Goal: Task Accomplishment & Management: Use online tool/utility

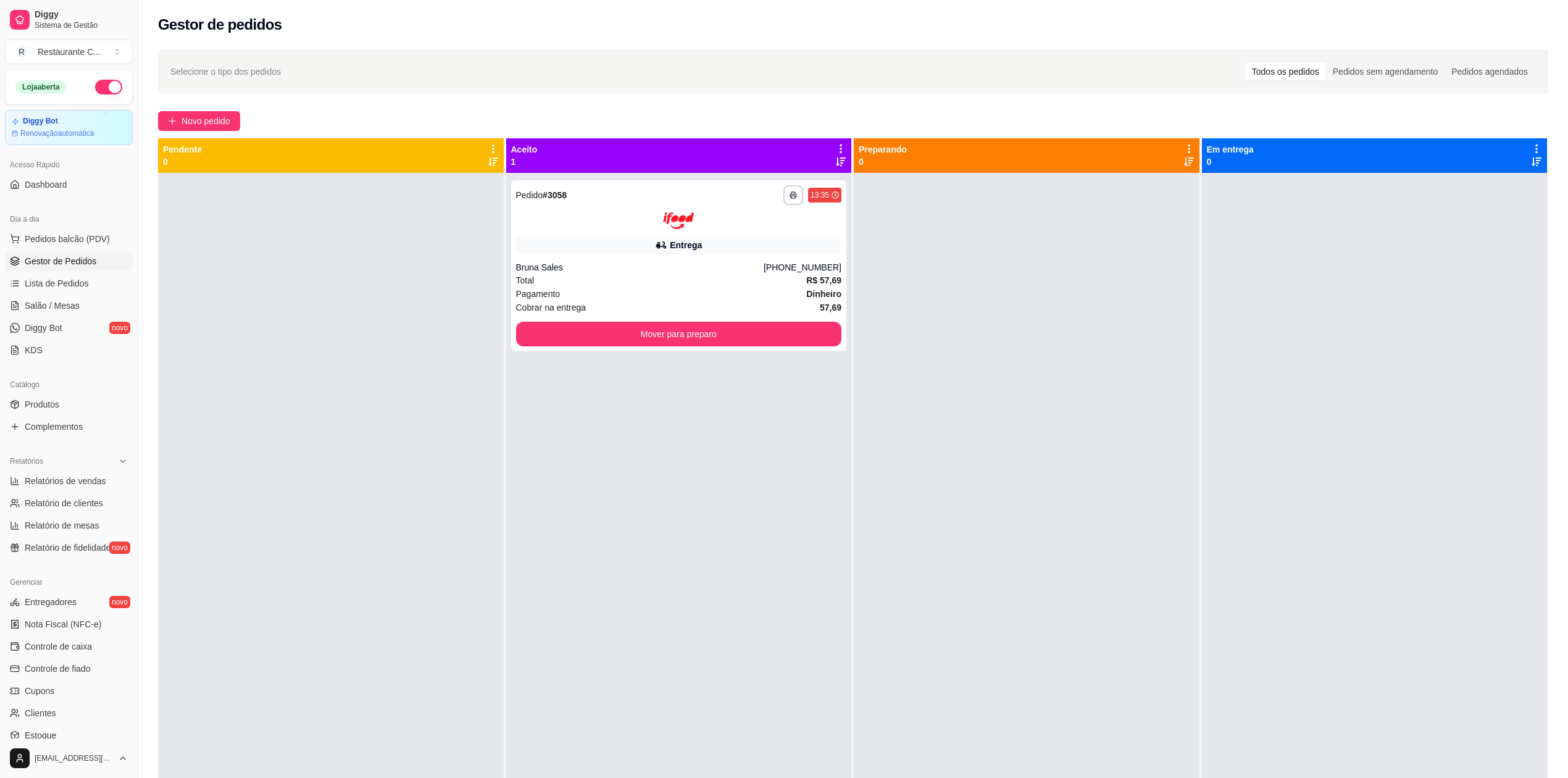
scroll to position [29, 0]
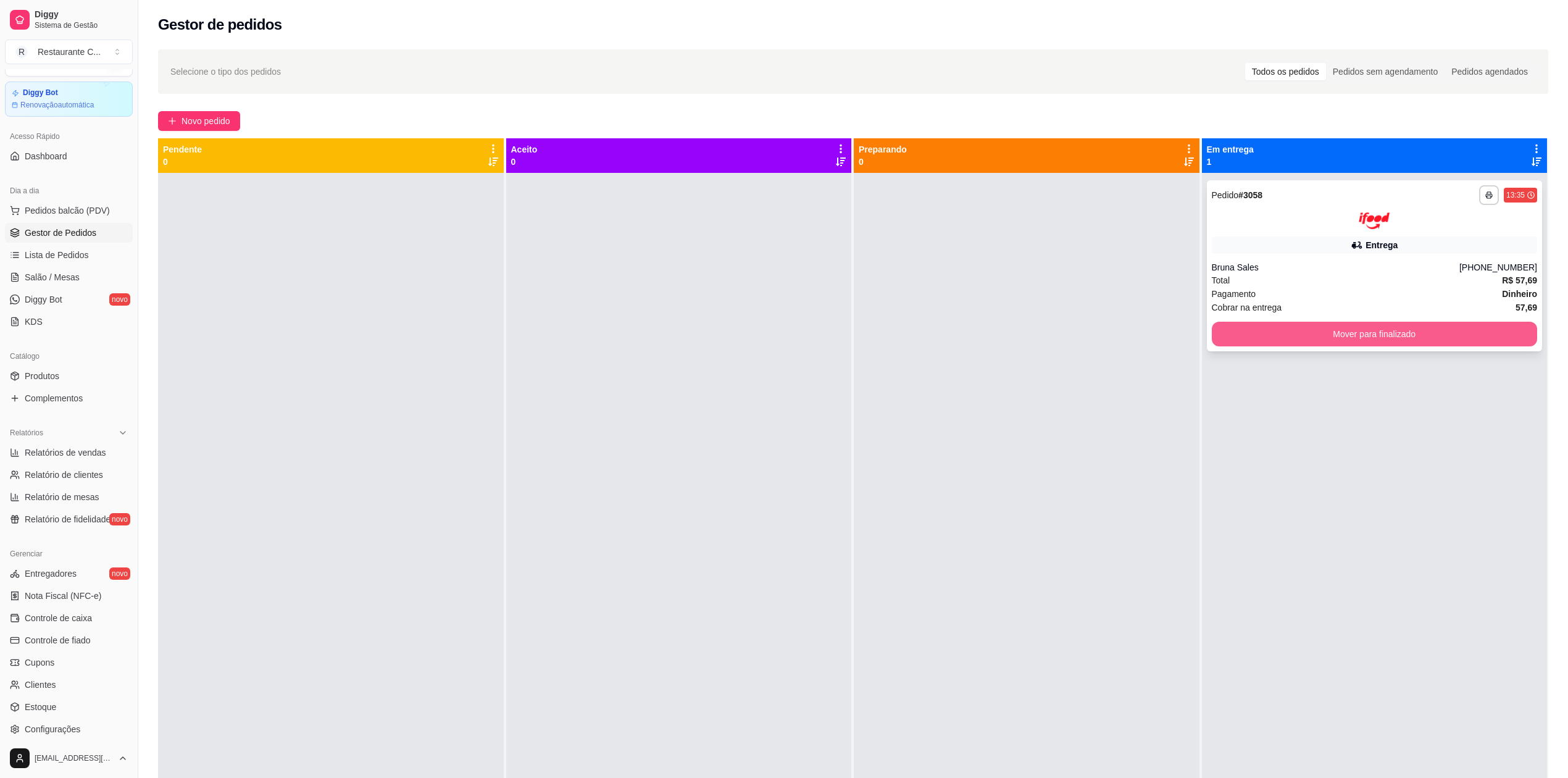
click at [1402, 329] on button "Mover para finalizado" at bounding box center [1374, 333] width 326 height 25
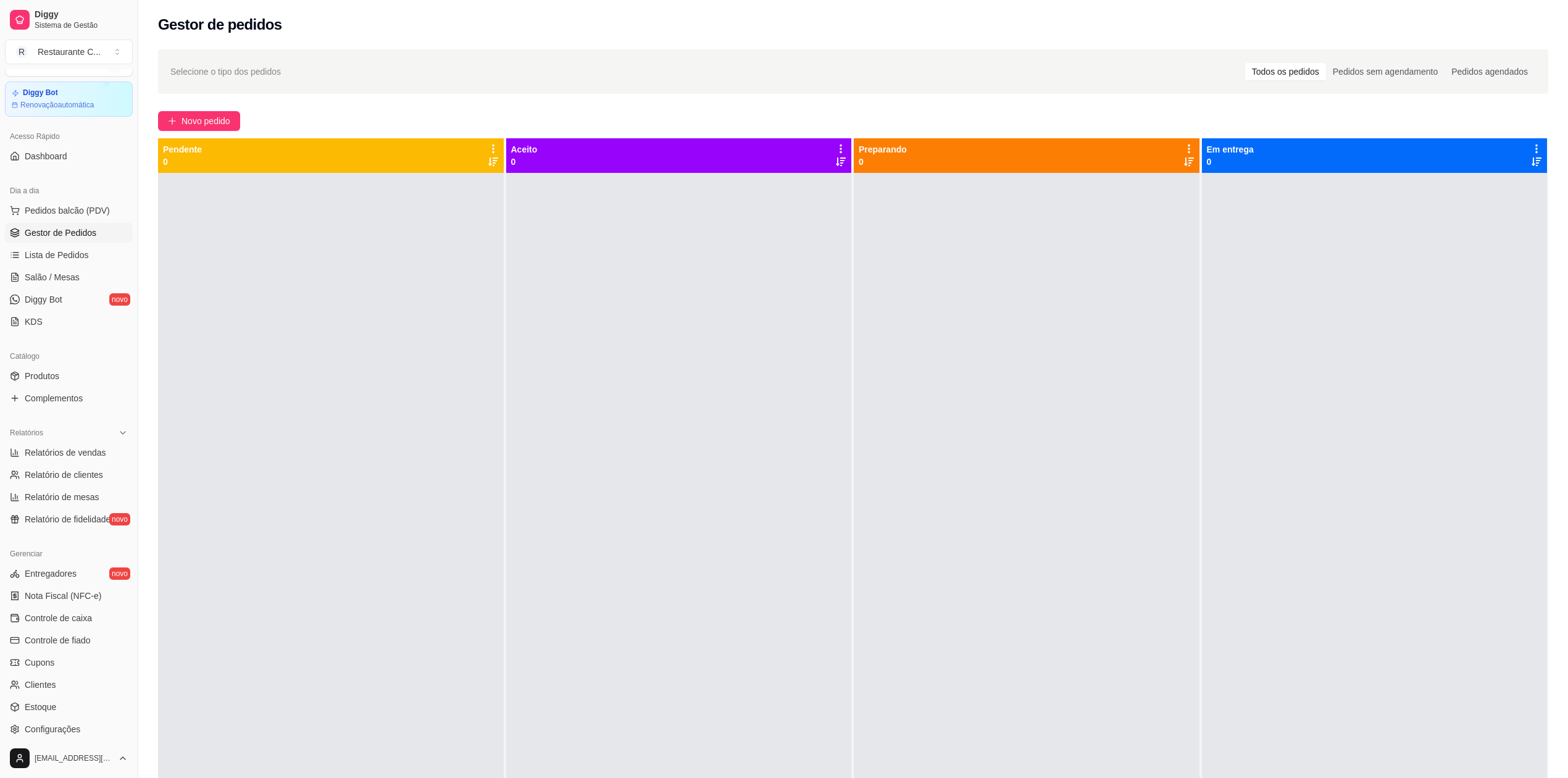
click at [1089, 305] on div at bounding box center [1026, 562] width 346 height 778
click at [82, 453] on span "Relatórios de vendas" at bounding box center [66, 452] width 82 height 12
select select "ALL"
select select "0"
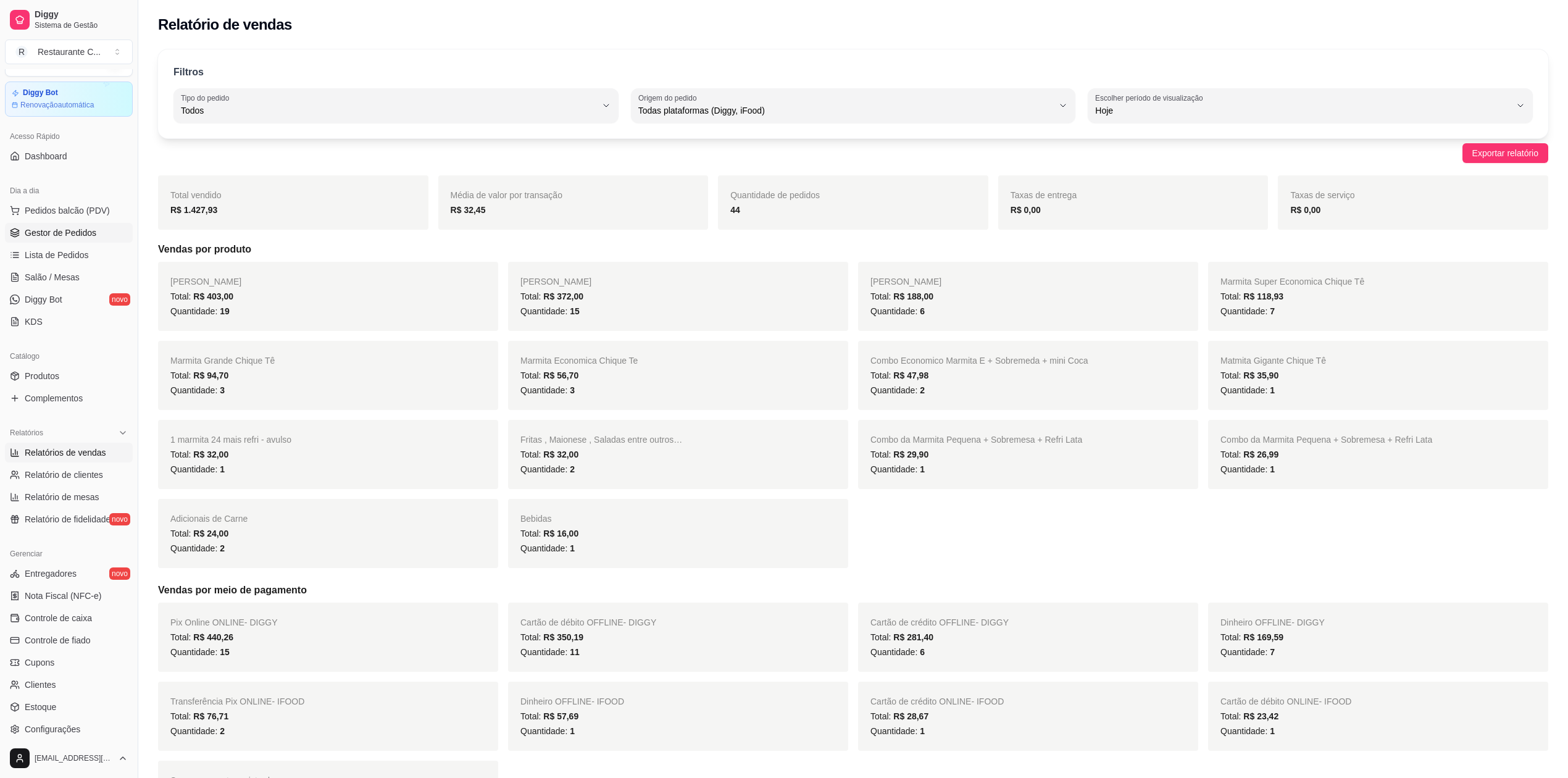
click at [74, 232] on span "Gestor de Pedidos" at bounding box center [60, 233] width 72 height 12
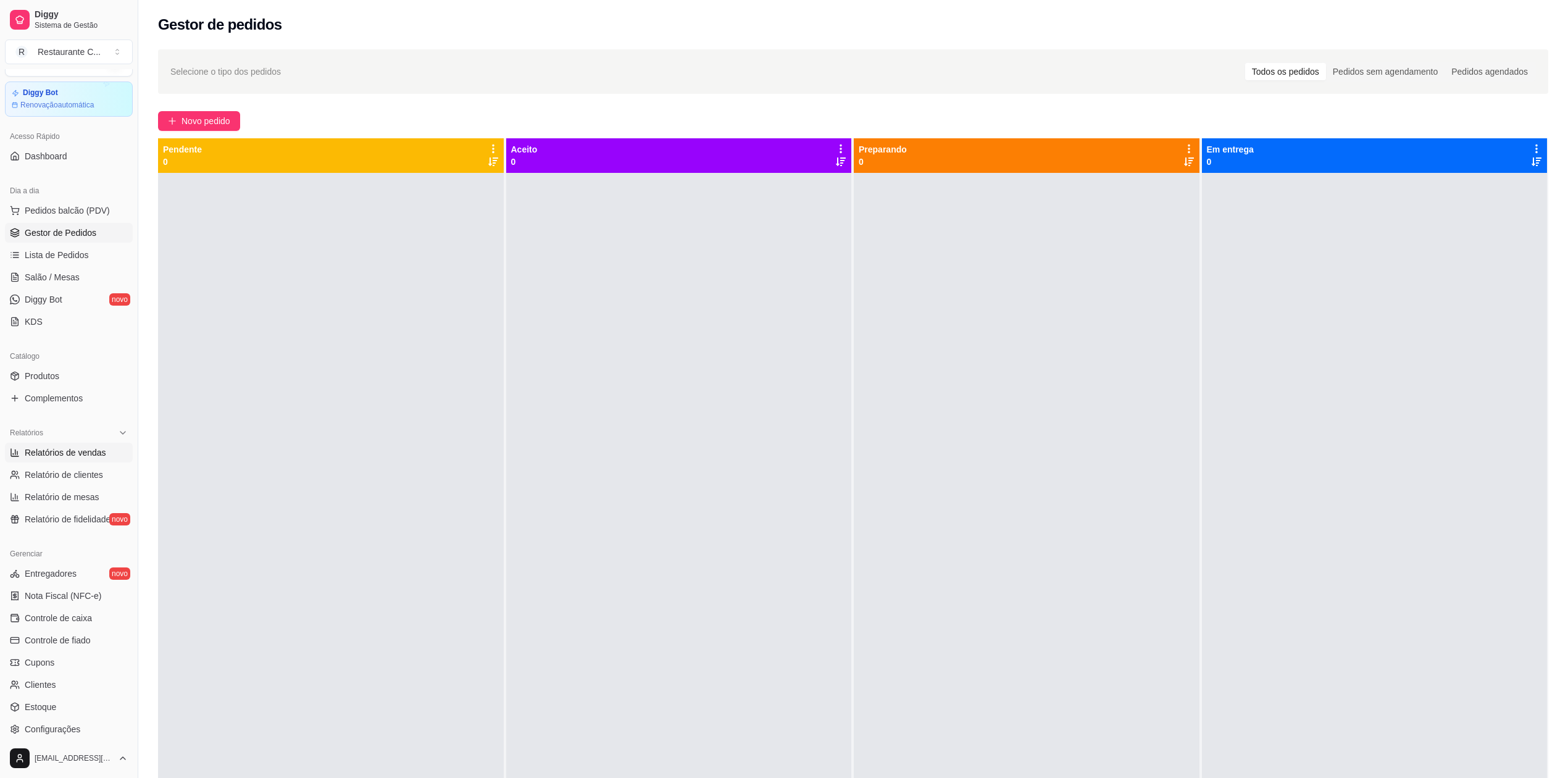
click at [85, 453] on span "Relatórios de vendas" at bounding box center [66, 452] width 82 height 12
select select "ALL"
select select "0"
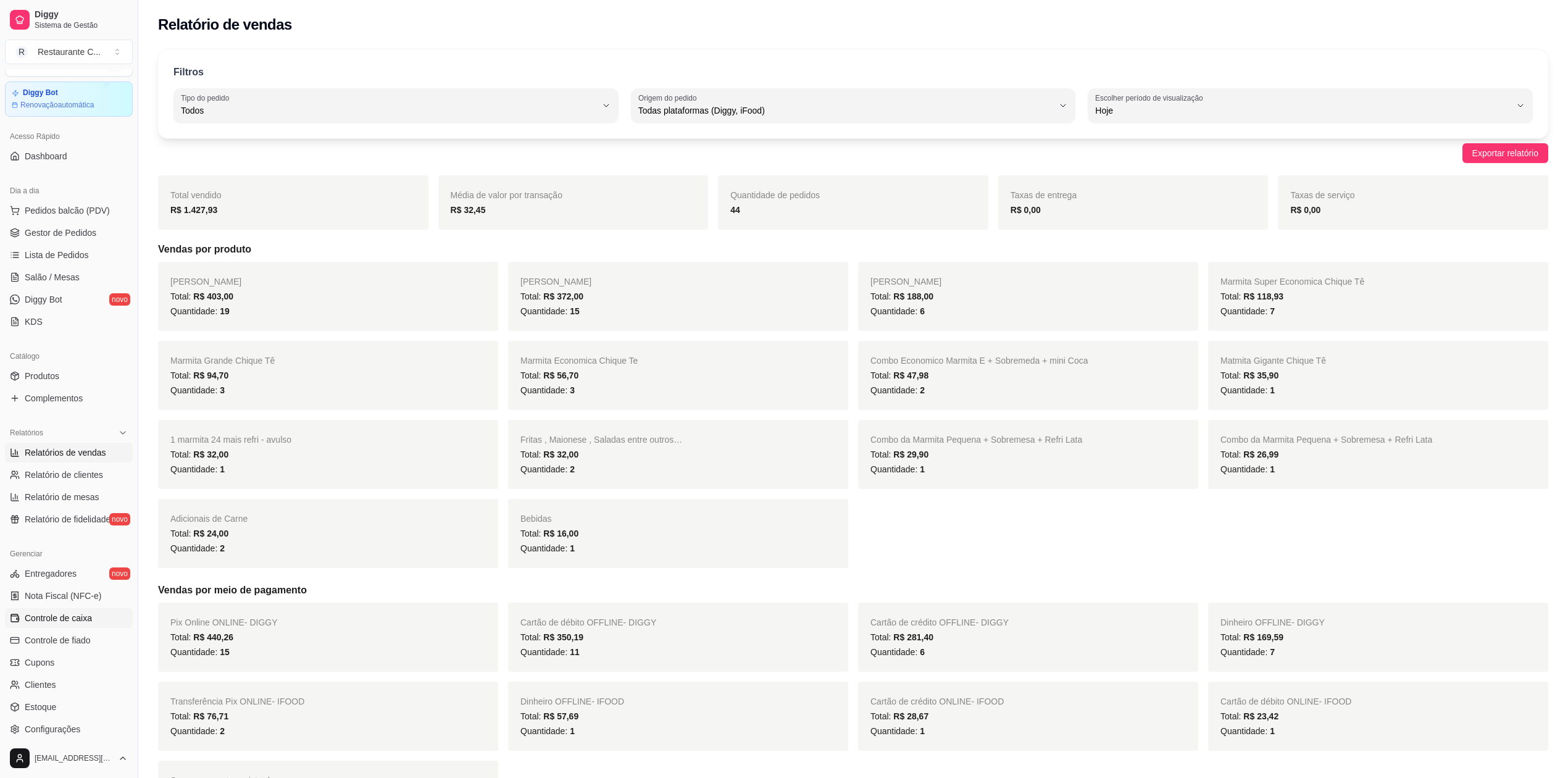
click at [89, 622] on span "Controle de caixa" at bounding box center [58, 618] width 67 height 12
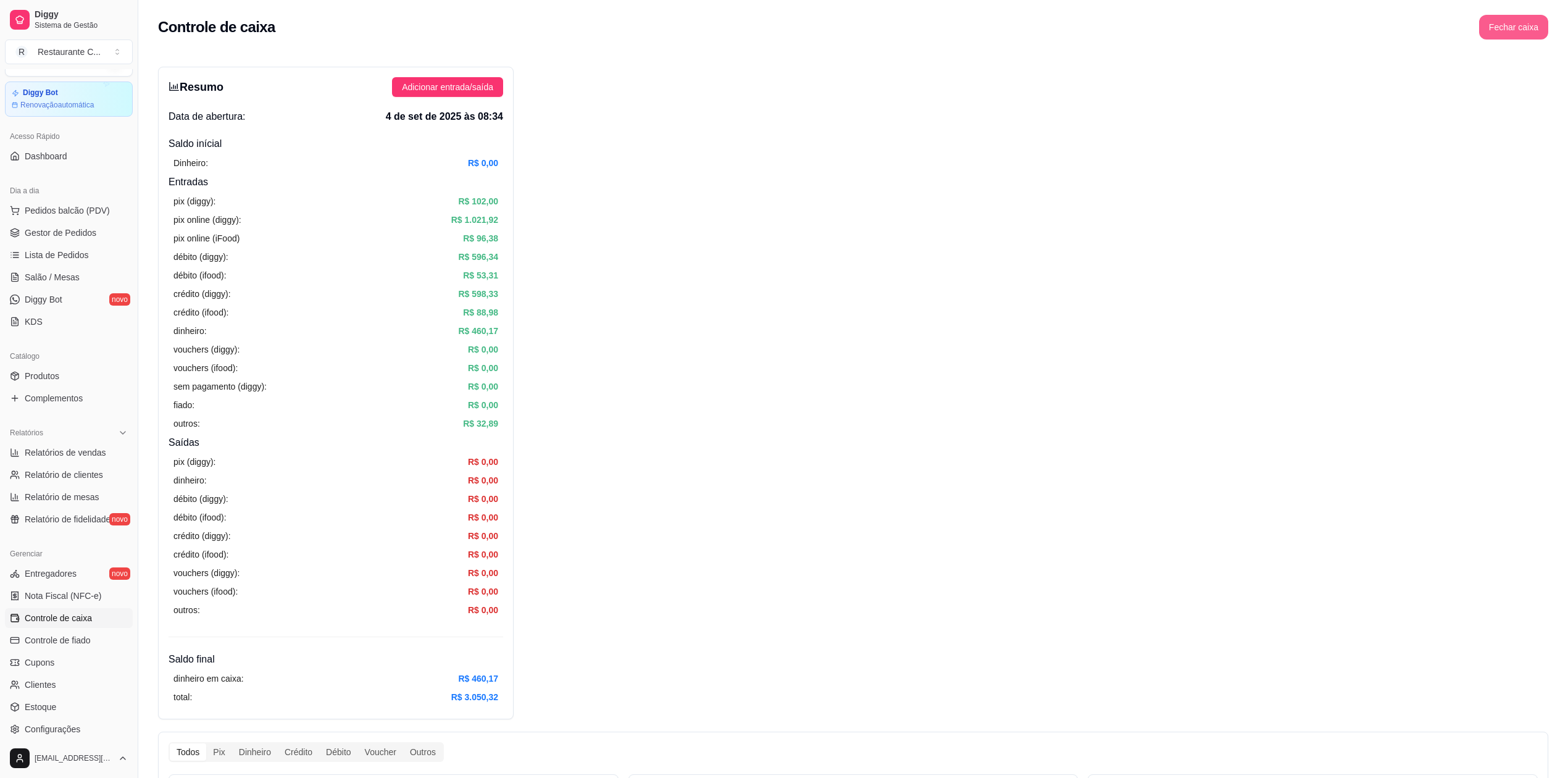
click at [1533, 25] on button "Fechar caixa" at bounding box center [1513, 27] width 69 height 25
click at [1549, 103] on span "Sim" at bounding box center [1548, 110] width 15 height 14
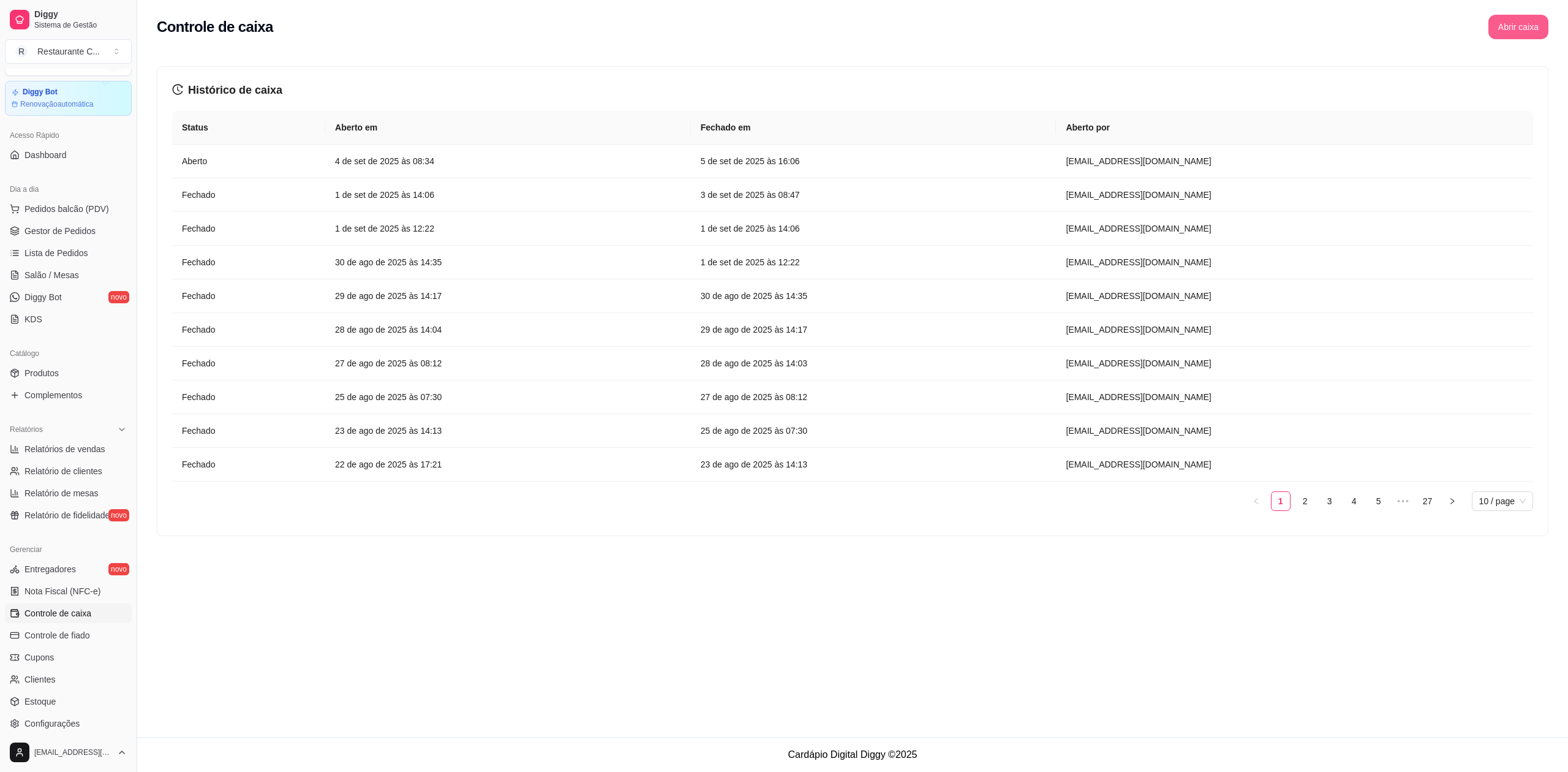
click at [1508, 25] on button "Abrir caixa" at bounding box center [1518, 27] width 60 height 25
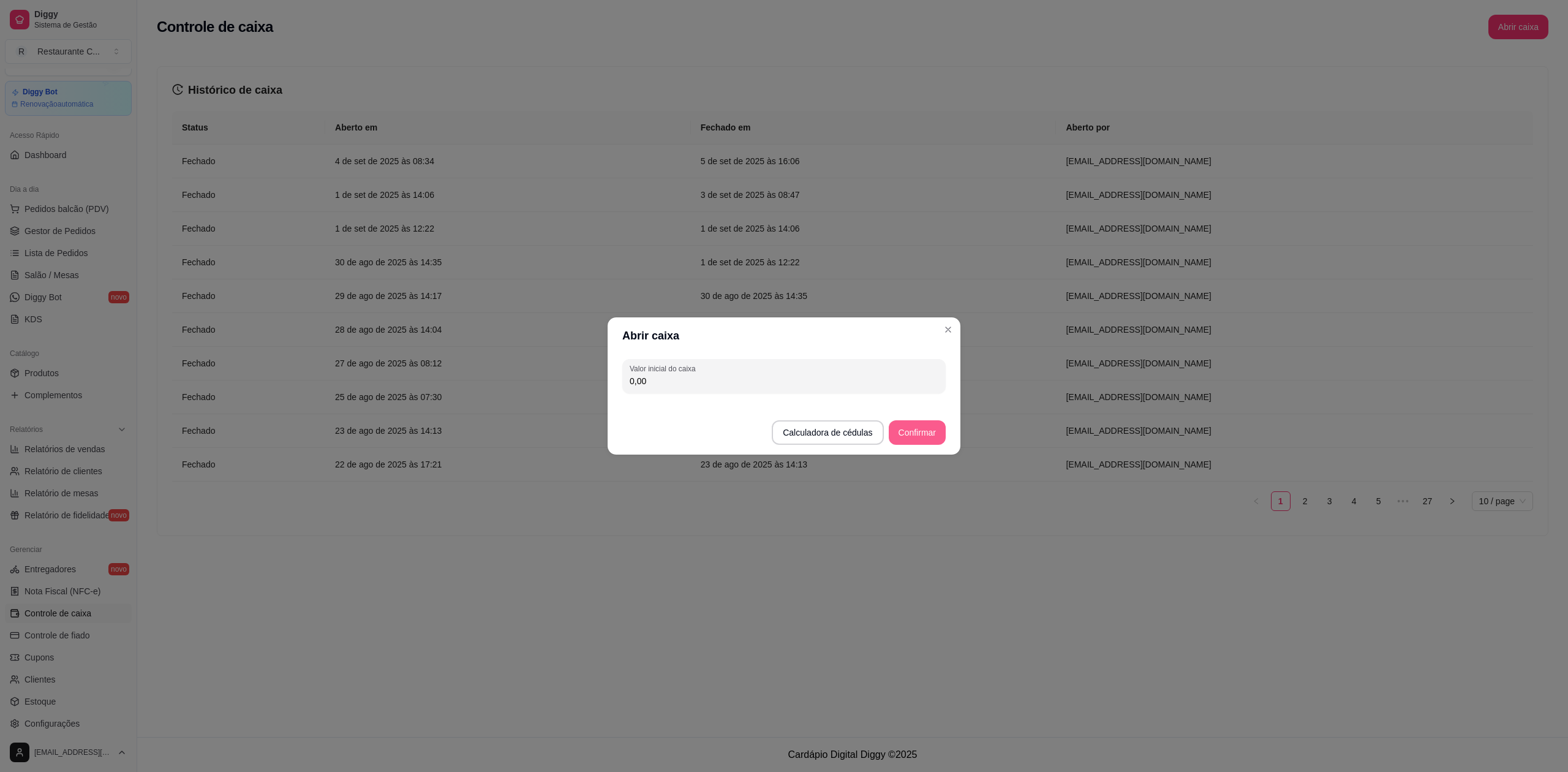
click at [920, 426] on button "Confirmar" at bounding box center [918, 432] width 57 height 25
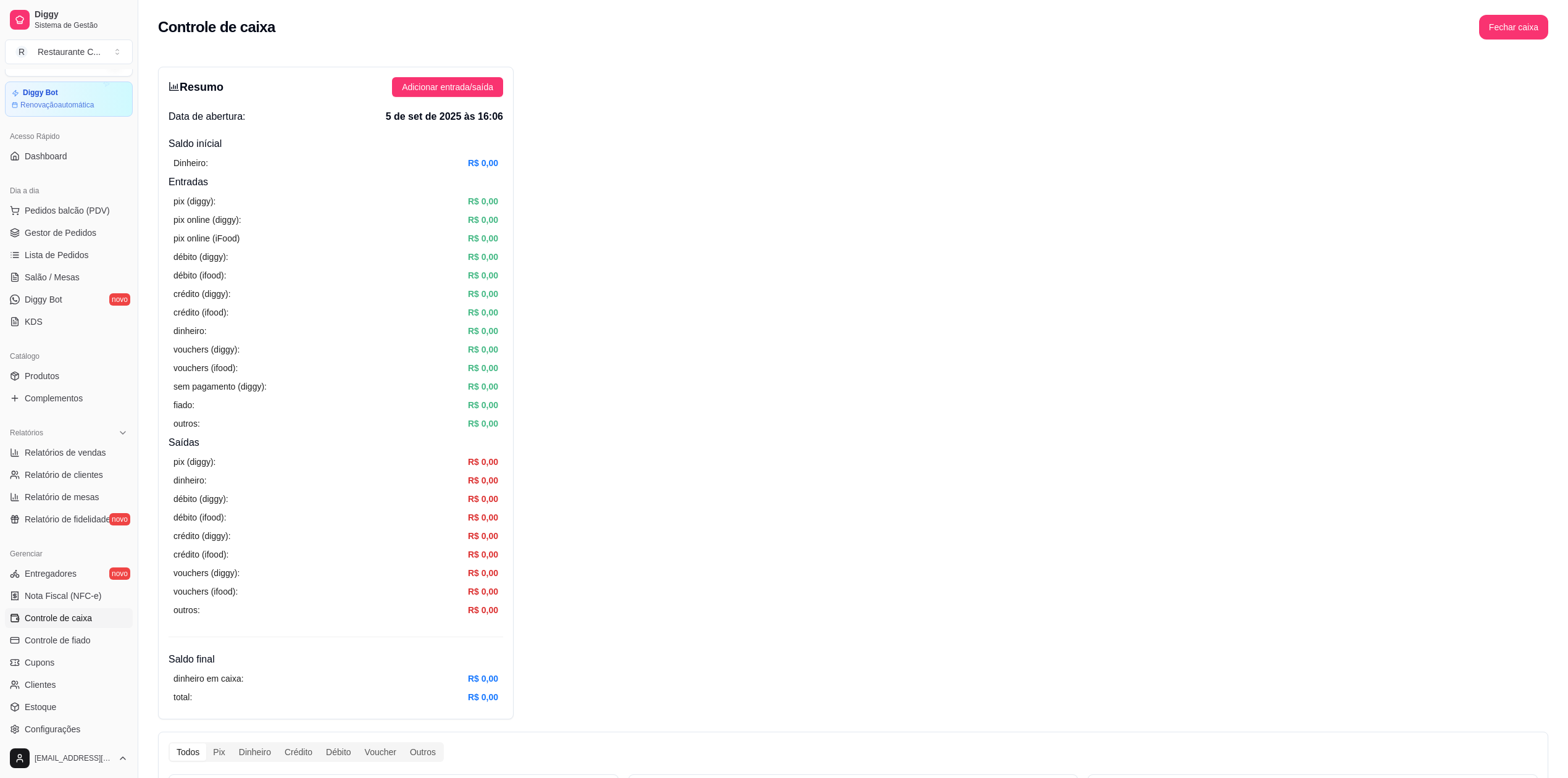
click at [823, 378] on div "Resumo Adicionar entrada/saída Data de abertura: 5 de set de 2025 às 16:06 Sald…" at bounding box center [853, 770] width 1390 height 1409
click at [67, 232] on span "Gestor de Pedidos" at bounding box center [60, 233] width 72 height 12
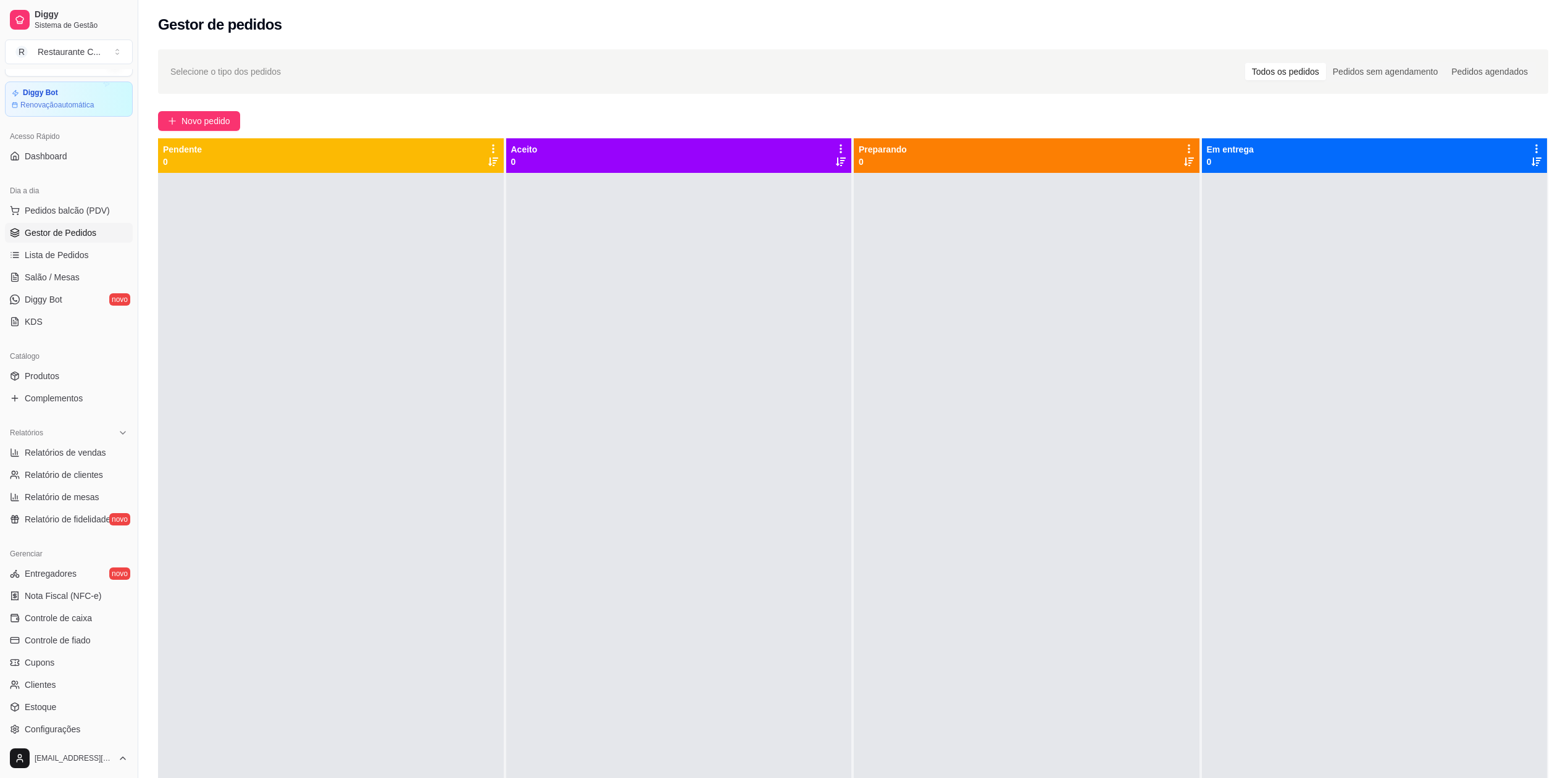
click at [899, 381] on div at bounding box center [1026, 562] width 346 height 778
